Goal: Information Seeking & Learning: Learn about a topic

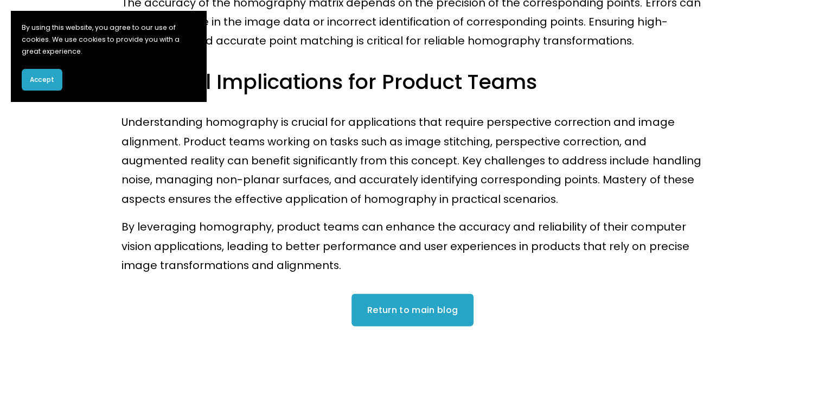
scroll to position [1581, 0]
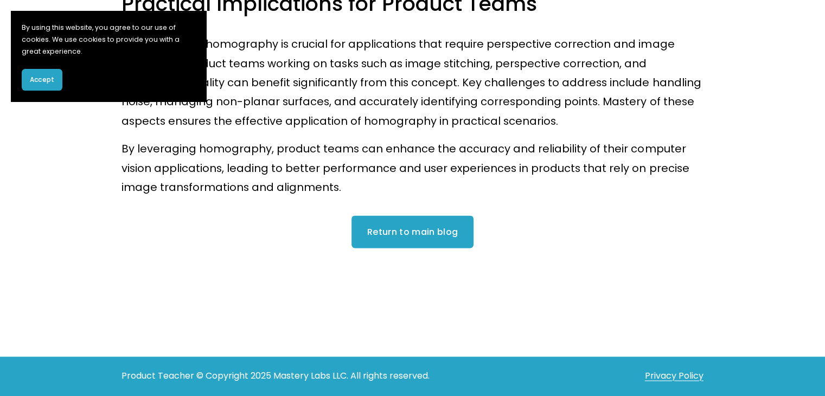
click at [452, 240] on link "Return to main blog" at bounding box center [413, 231] width 123 height 33
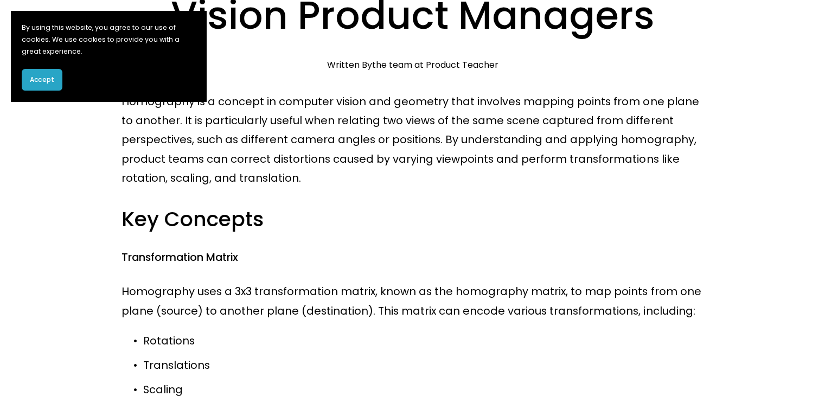
scroll to position [0, 0]
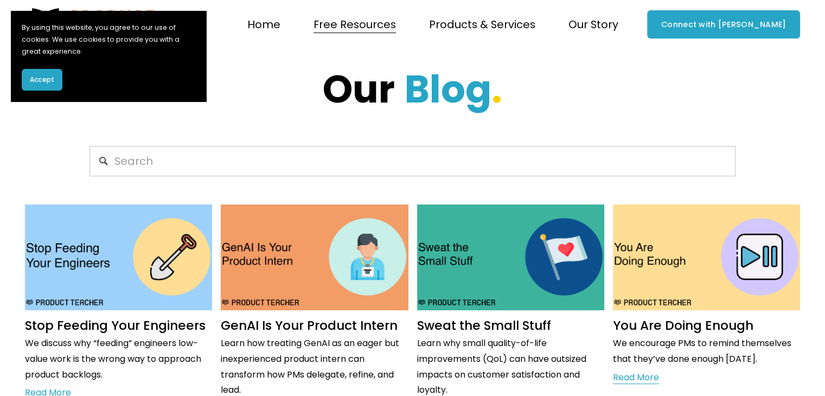
click at [332, 170] on input "Search" at bounding box center [413, 161] width 646 height 30
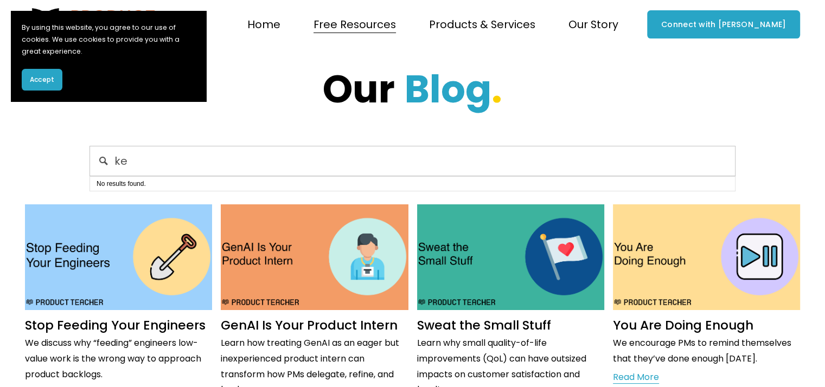
type input "k"
type input "p"
type input "h"
